Goal: Navigation & Orientation: Find specific page/section

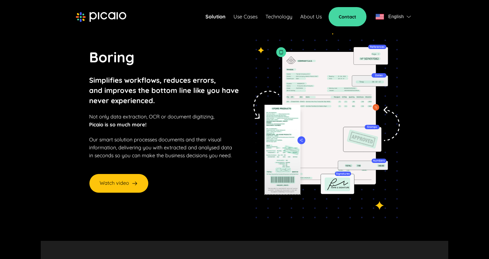
scroll to position [34, 0]
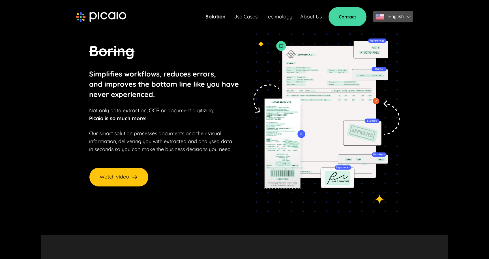
click at [384, 14] on div "English" at bounding box center [389, 17] width 28 height 8
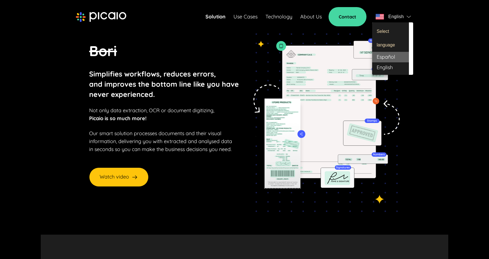
click at [384, 57] on div "Español" at bounding box center [390, 57] width 37 height 10
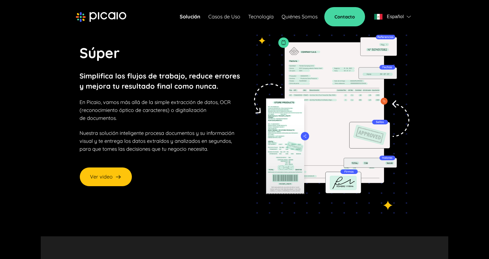
click at [304, 16] on link "Quiénes Somos" at bounding box center [299, 17] width 36 height 8
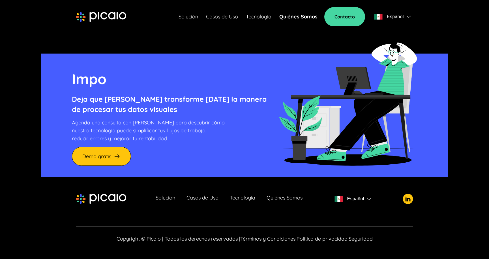
scroll to position [1326, 0]
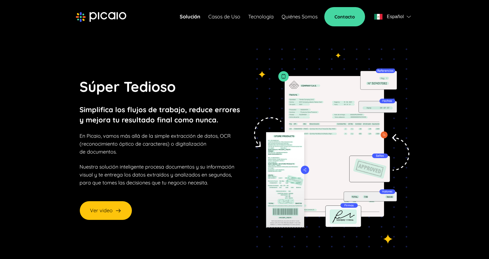
click at [383, 18] on div "Español" at bounding box center [389, 17] width 30 height 8
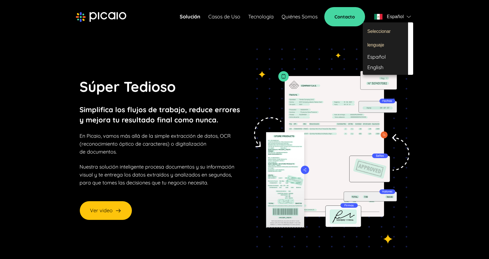
click at [375, 65] on div "English" at bounding box center [385, 67] width 45 height 10
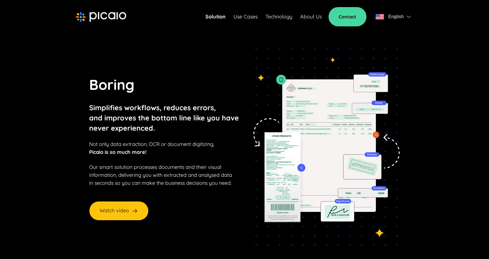
click at [311, 14] on link "About Us" at bounding box center [310, 17] width 21 height 8
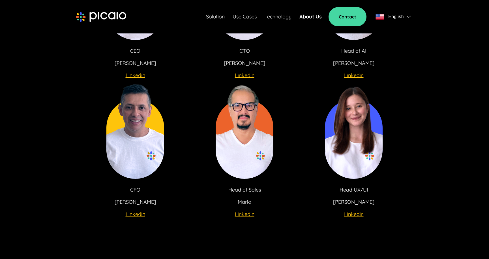
scroll to position [1104, 0]
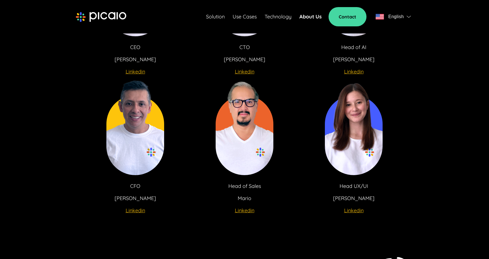
click at [399, 16] on span "English" at bounding box center [396, 17] width 16 height 8
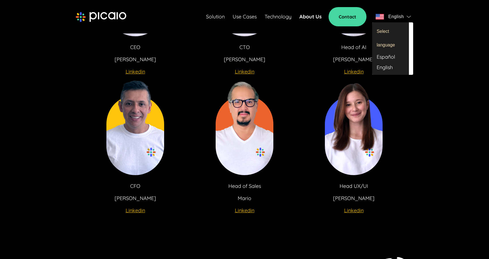
click at [388, 56] on div "Español" at bounding box center [390, 57] width 37 height 10
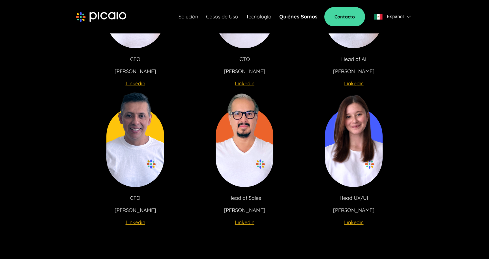
scroll to position [1115, 0]
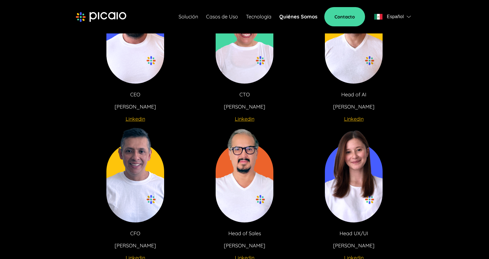
scroll to position [1070, 0]
